Goal: Check status

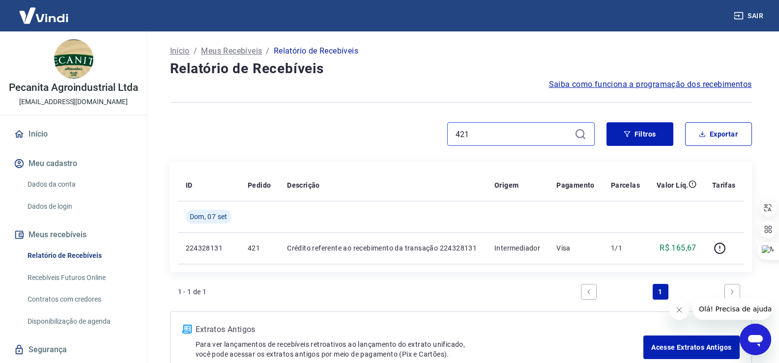
drag, startPoint x: 483, startPoint y: 133, endPoint x: 439, endPoint y: 128, distance: 44.0
click at [436, 130] on div "421" at bounding box center [382, 134] width 425 height 24
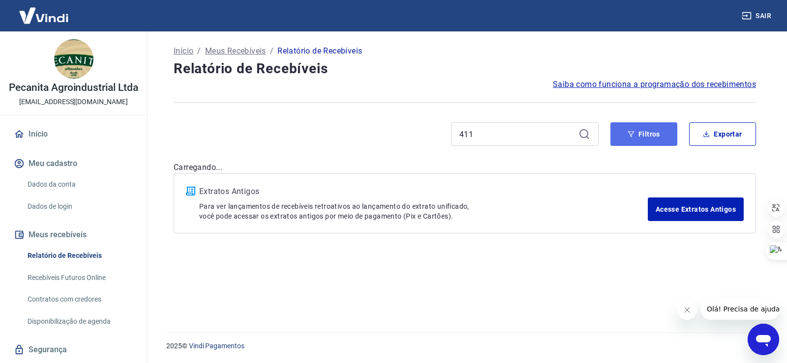
click at [662, 141] on button "Filtros" at bounding box center [643, 134] width 67 height 24
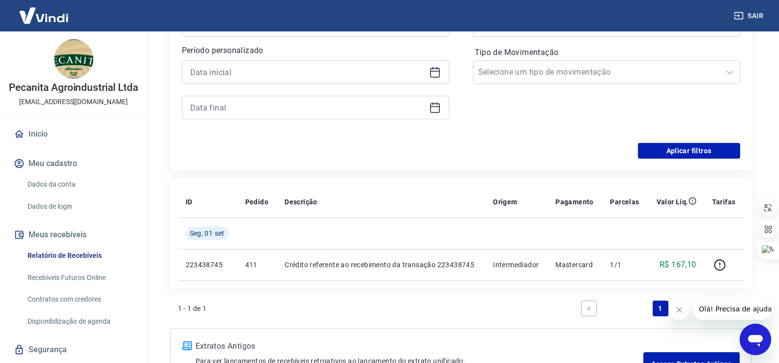
scroll to position [84, 0]
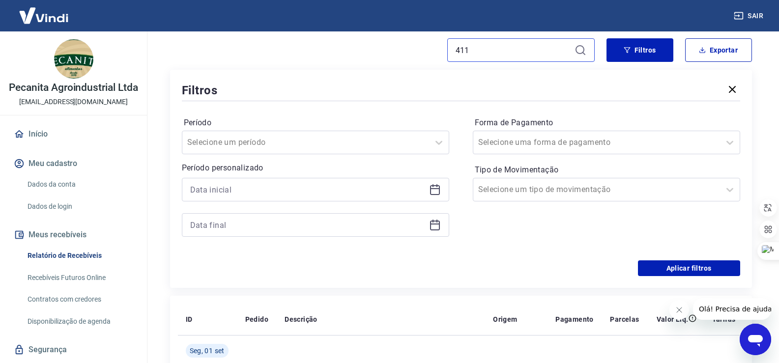
drag, startPoint x: 484, startPoint y: 50, endPoint x: 426, endPoint y: 39, distance: 59.1
click at [426, 39] on div "411" at bounding box center [382, 50] width 425 height 24
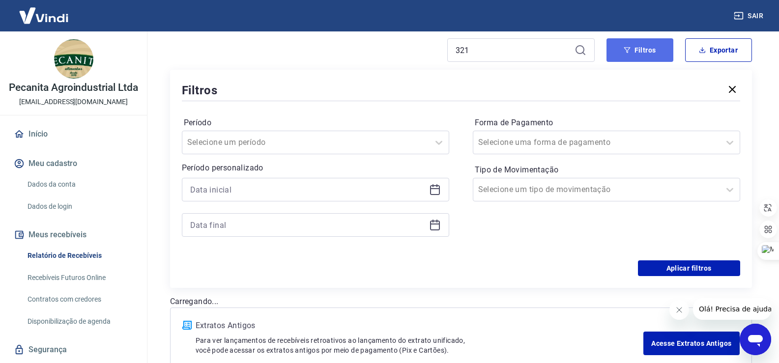
click at [641, 53] on button "Filtros" at bounding box center [640, 50] width 67 height 24
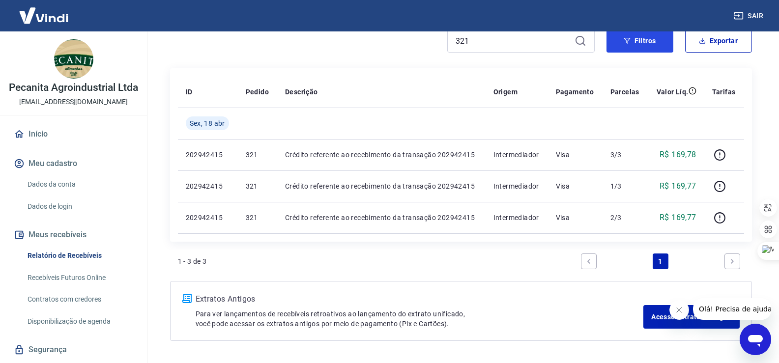
scroll to position [76, 0]
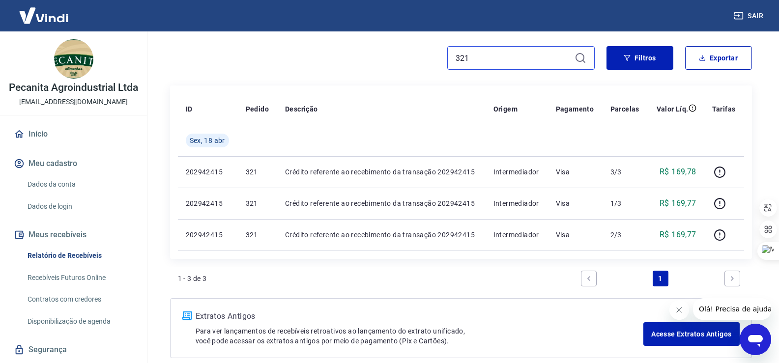
click at [487, 55] on input "321" at bounding box center [513, 58] width 115 height 15
type input "3"
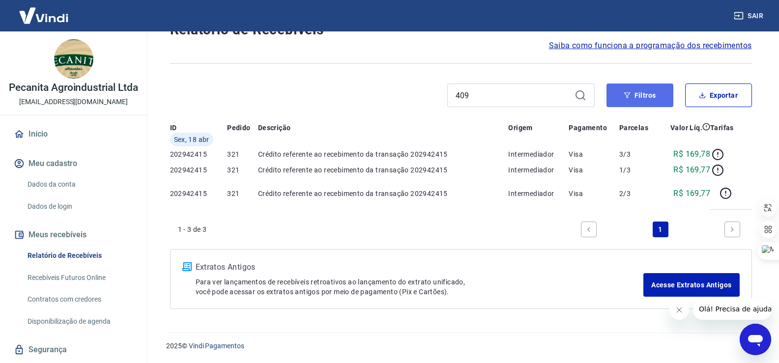
click at [646, 55] on div "Início / Meus Recebíveis / Relatório de Recebíveis Relatório de Recebíveis Saib…" at bounding box center [461, 157] width 606 height 328
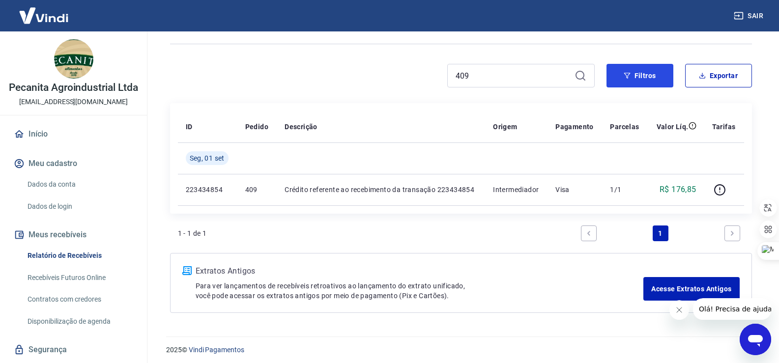
scroll to position [62, 0]
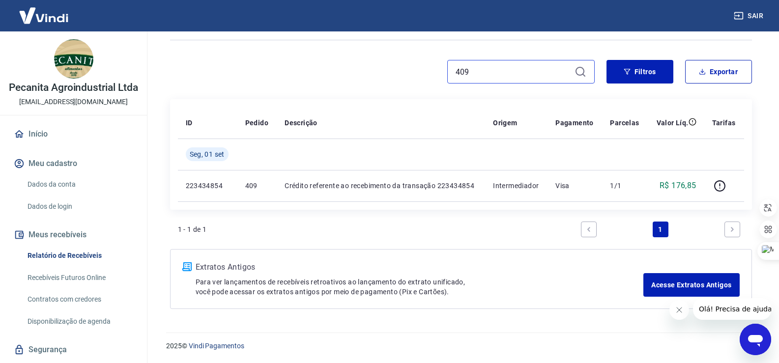
click at [481, 76] on input "409" at bounding box center [513, 71] width 115 height 15
type input "4"
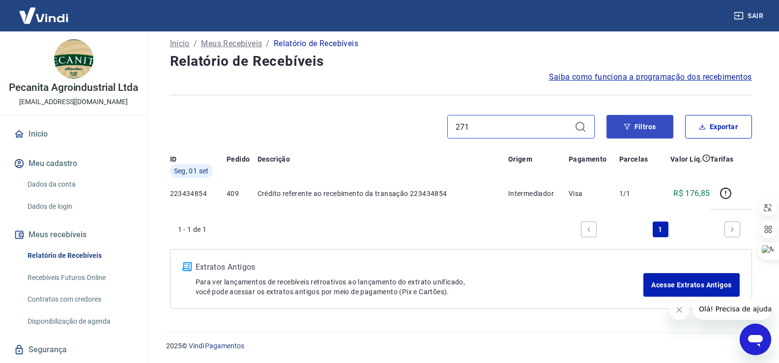
type input "271"
click at [663, 73] on div "Início / Meus Recebíveis / Relatório de Recebíveis Relatório de Recebíveis Saib…" at bounding box center [461, 172] width 606 height 297
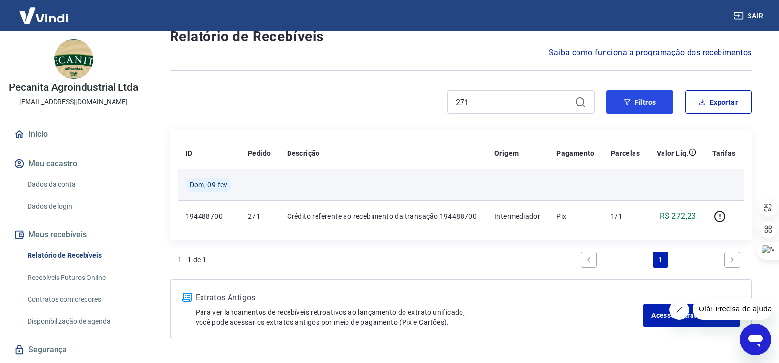
scroll to position [49, 0]
